Goal: Information Seeking & Learning: Learn about a topic

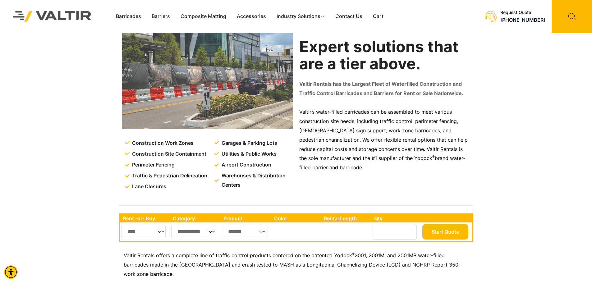
scroll to position [31, 0]
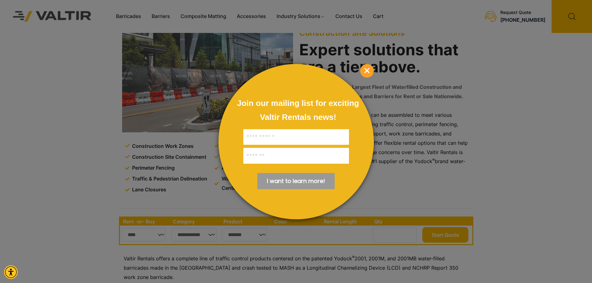
click at [496, 74] on div at bounding box center [296, 141] width 592 height 283
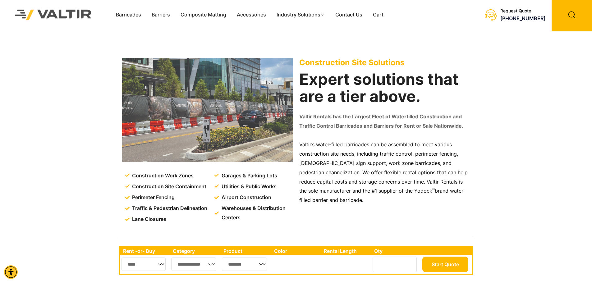
scroll to position [0, 0]
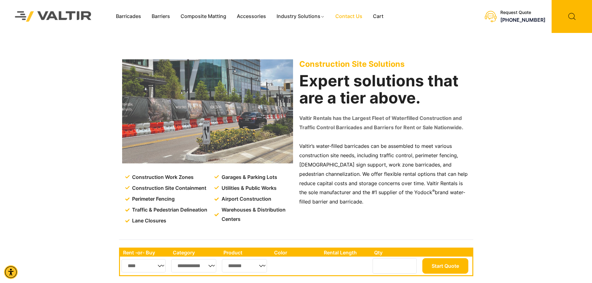
click at [348, 17] on link "Contact Us" at bounding box center [349, 16] width 38 height 9
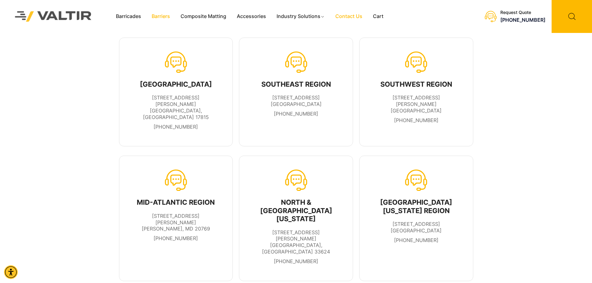
click at [160, 16] on link "Barriers" at bounding box center [160, 16] width 29 height 9
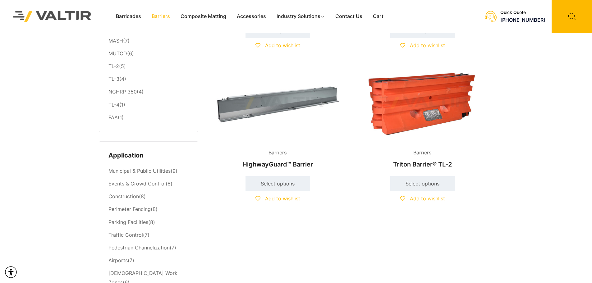
scroll to position [155, 0]
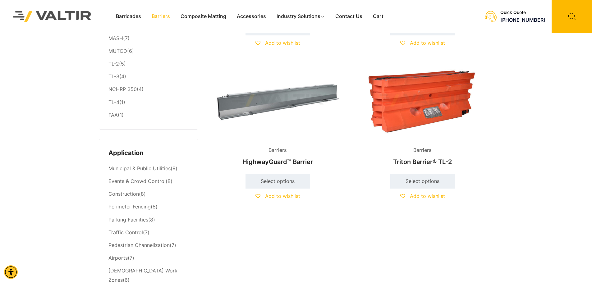
click at [277, 99] on img at bounding box center [278, 100] width 134 height 80
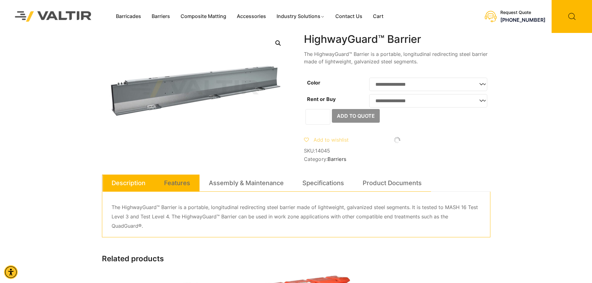
click at [179, 190] on link "Features" at bounding box center [177, 183] width 26 height 17
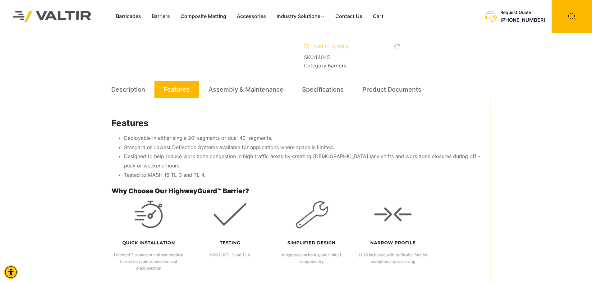
scroll to position [93, 0]
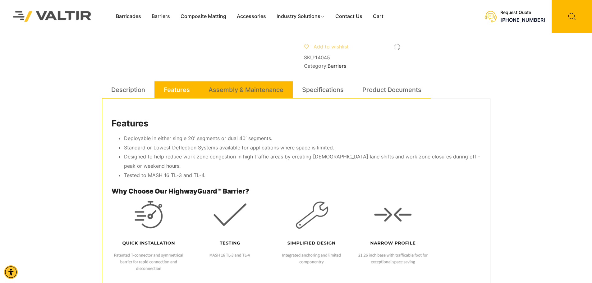
click at [235, 97] on link "Assembly & Maintenance" at bounding box center [246, 89] width 75 height 17
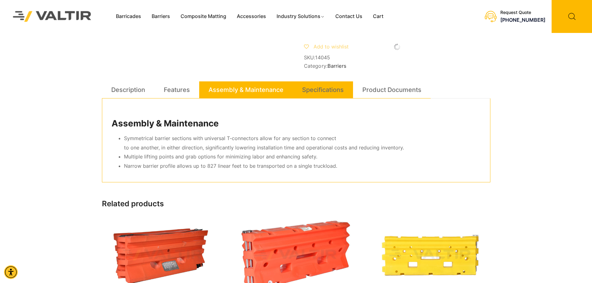
click at [306, 98] on link "Specifications" at bounding box center [323, 89] width 42 height 17
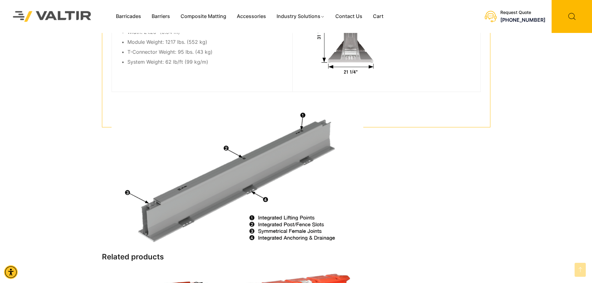
scroll to position [342, 0]
